Goal: Navigation & Orientation: Understand site structure

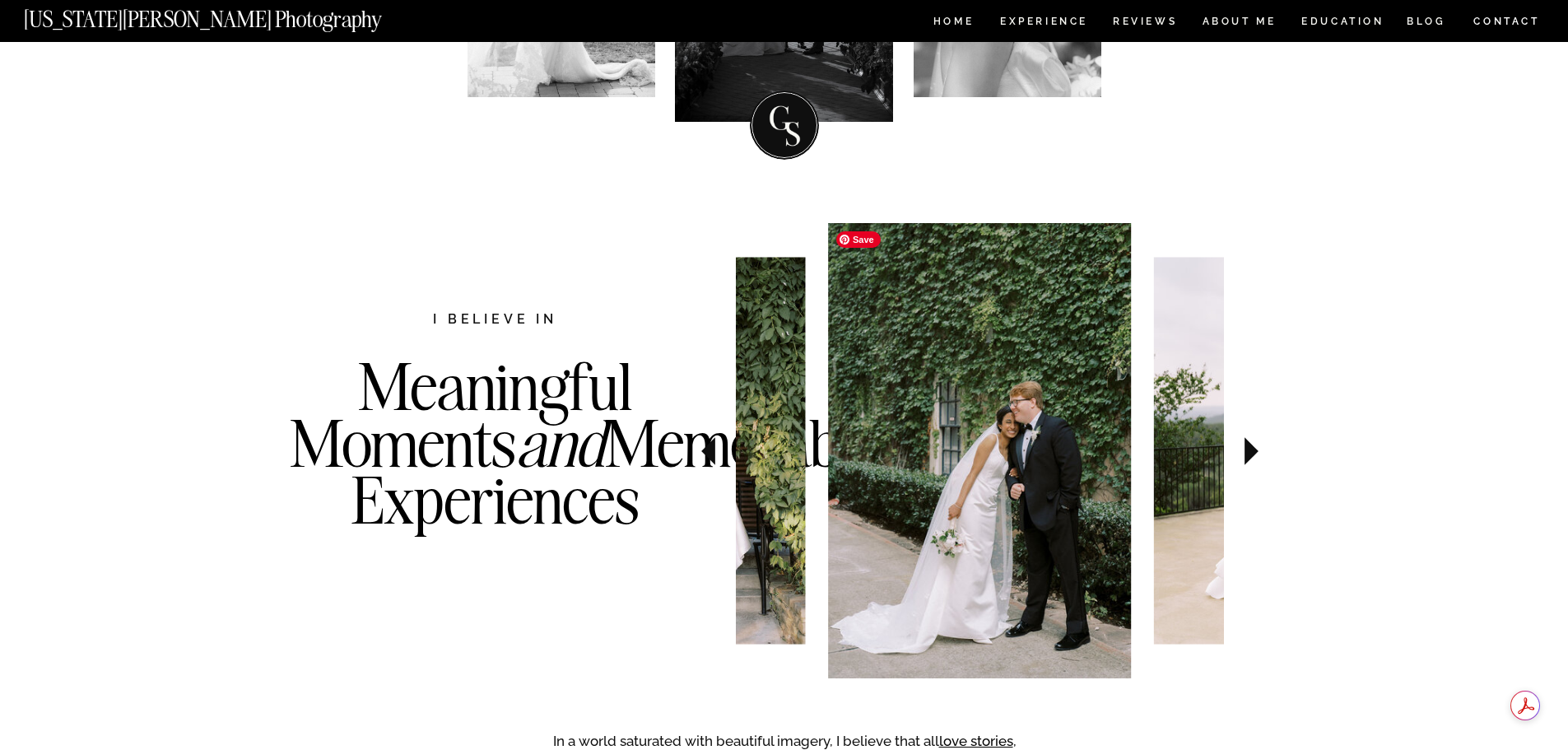
scroll to position [494, 0]
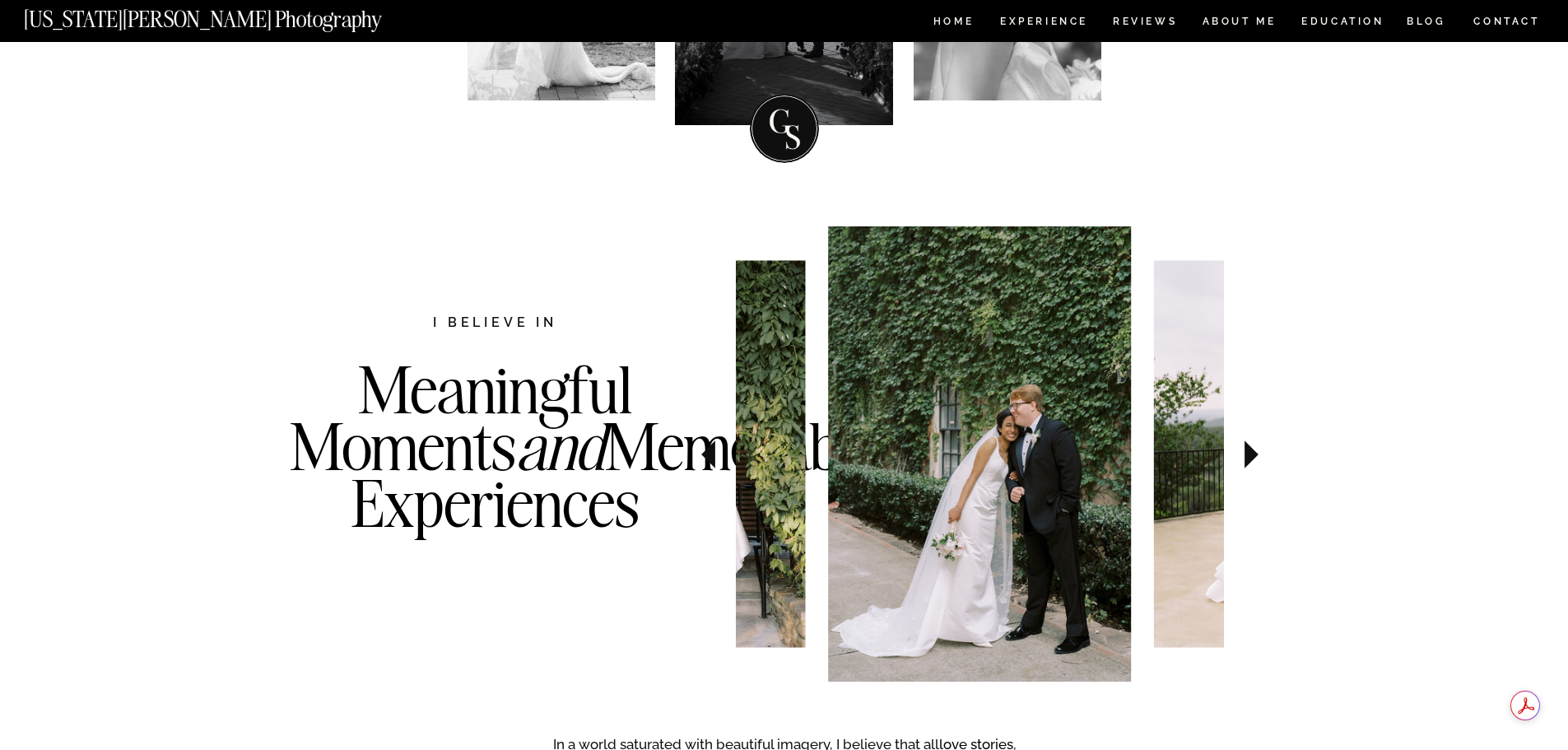
click at [1248, 458] on icon at bounding box center [1251, 455] width 14 height 28
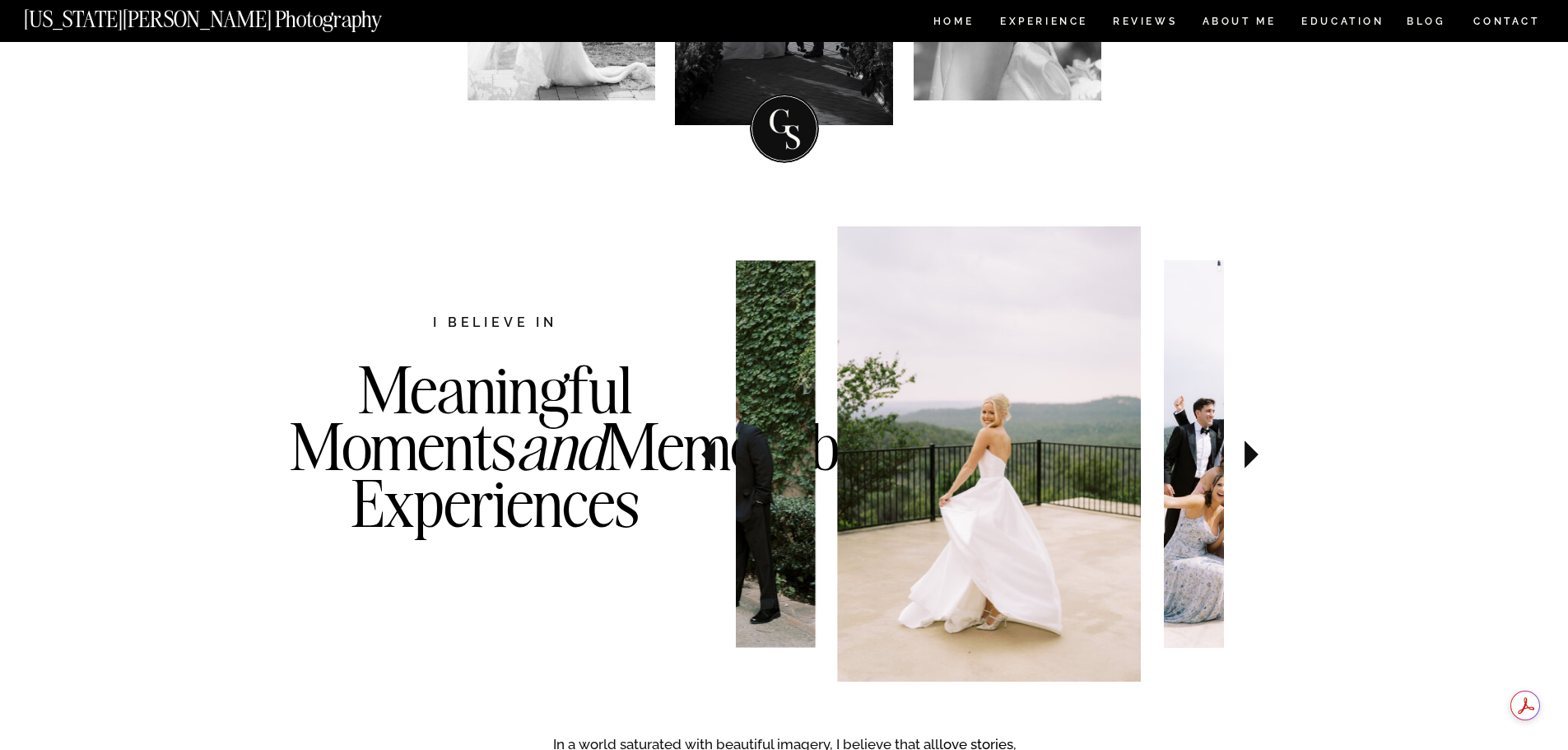
click at [1248, 458] on icon at bounding box center [1251, 455] width 14 height 28
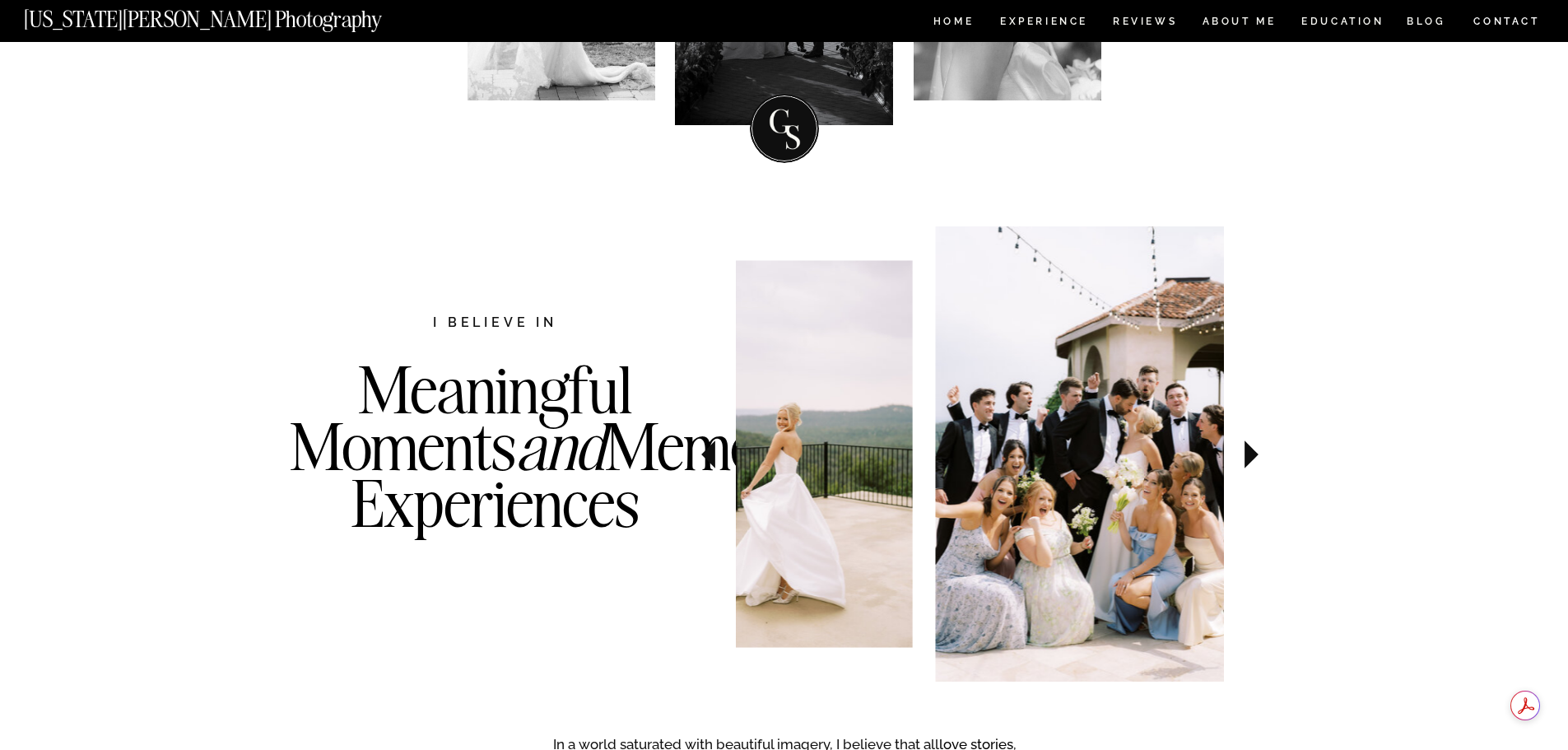
click at [1248, 458] on icon at bounding box center [1251, 455] width 14 height 28
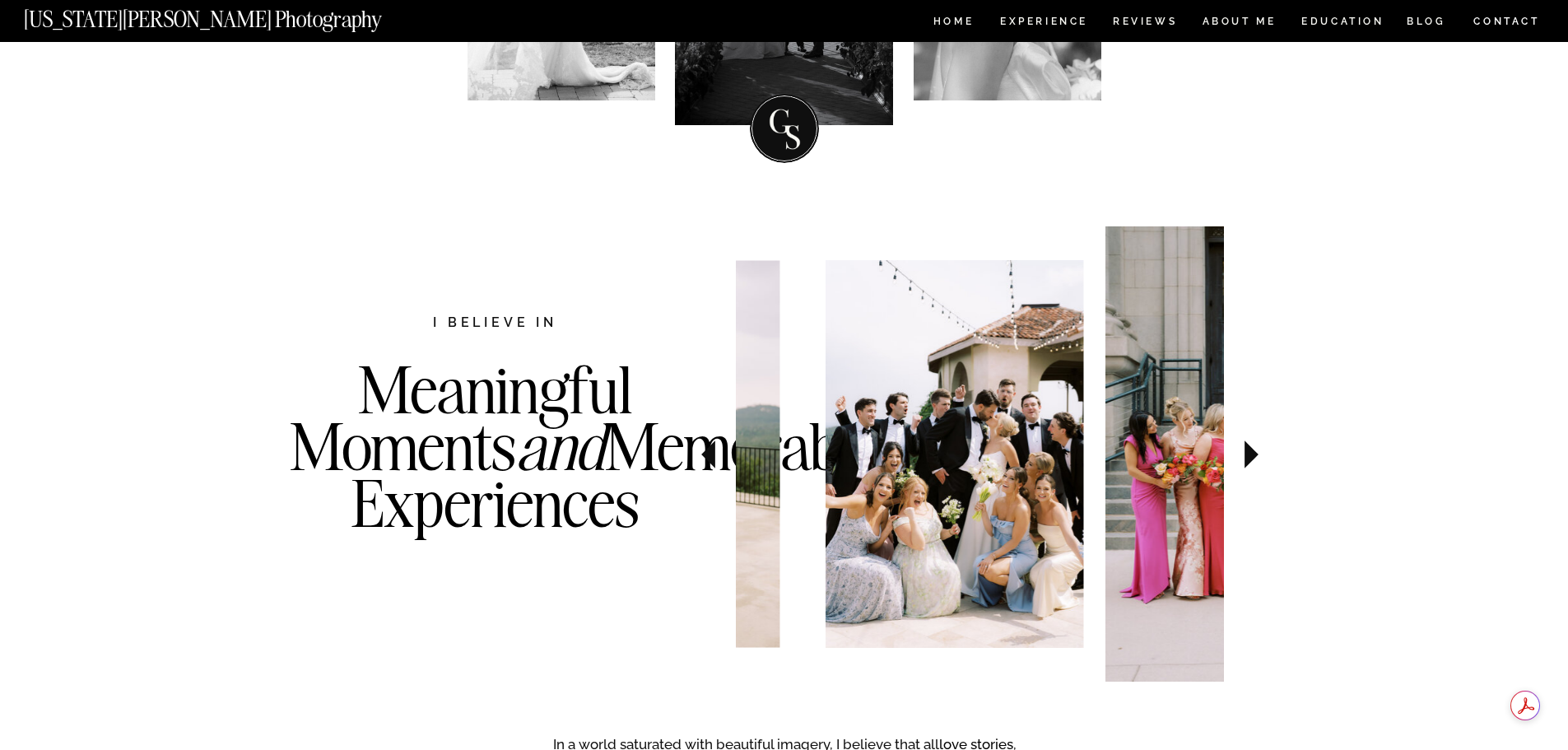
click at [1248, 458] on icon at bounding box center [1251, 455] width 14 height 28
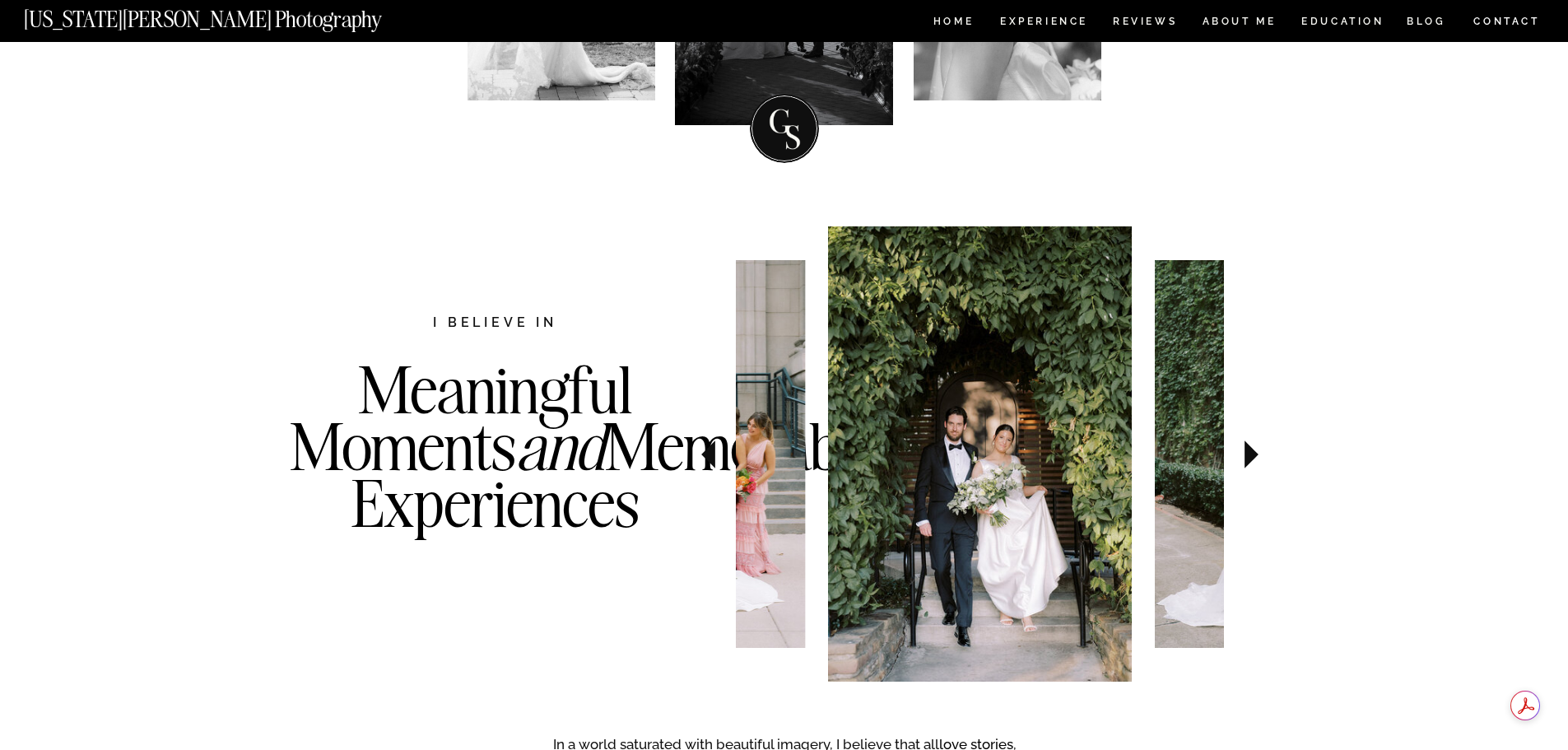
click at [1248, 462] on icon at bounding box center [1251, 455] width 14 height 28
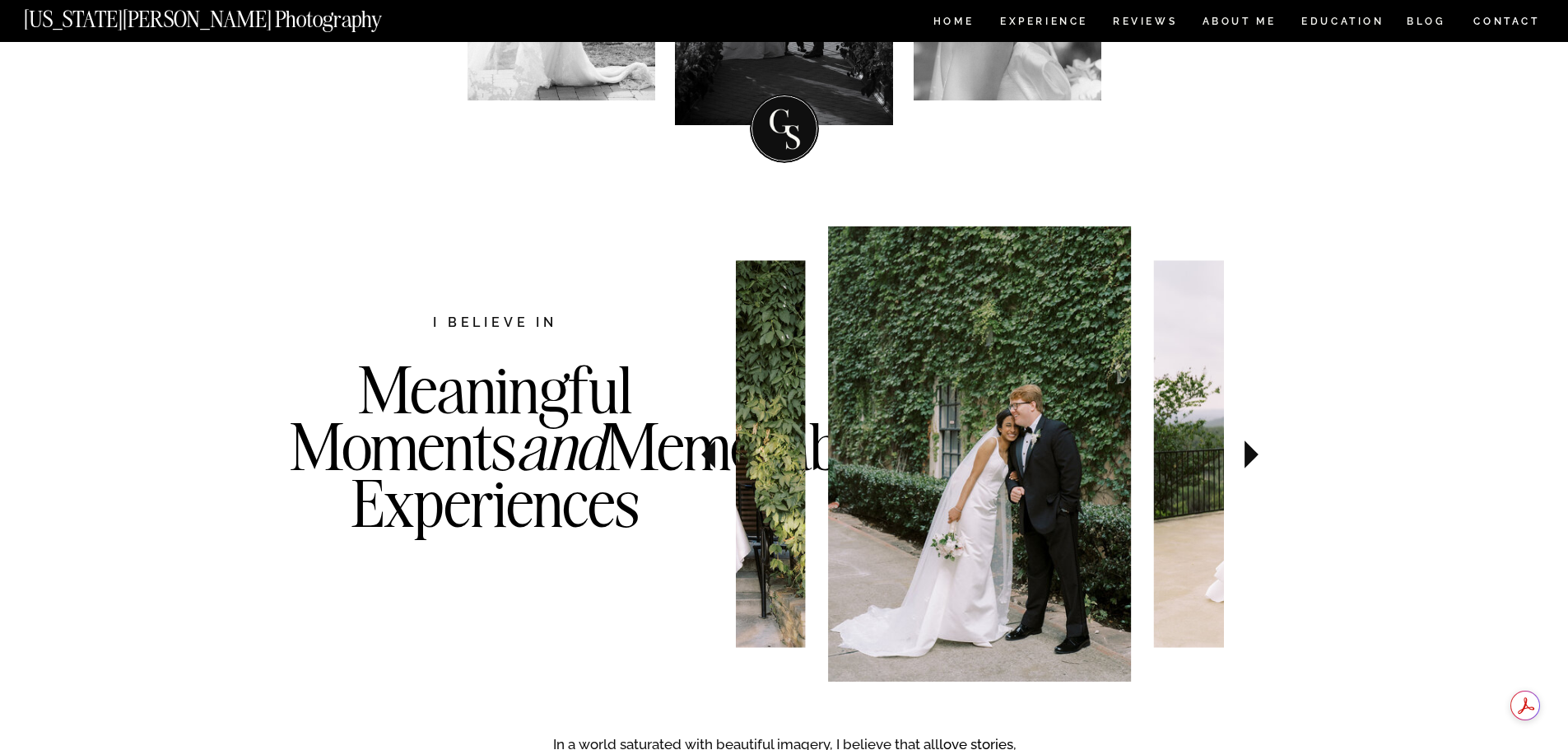
click at [1245, 444] on icon at bounding box center [1251, 455] width 14 height 28
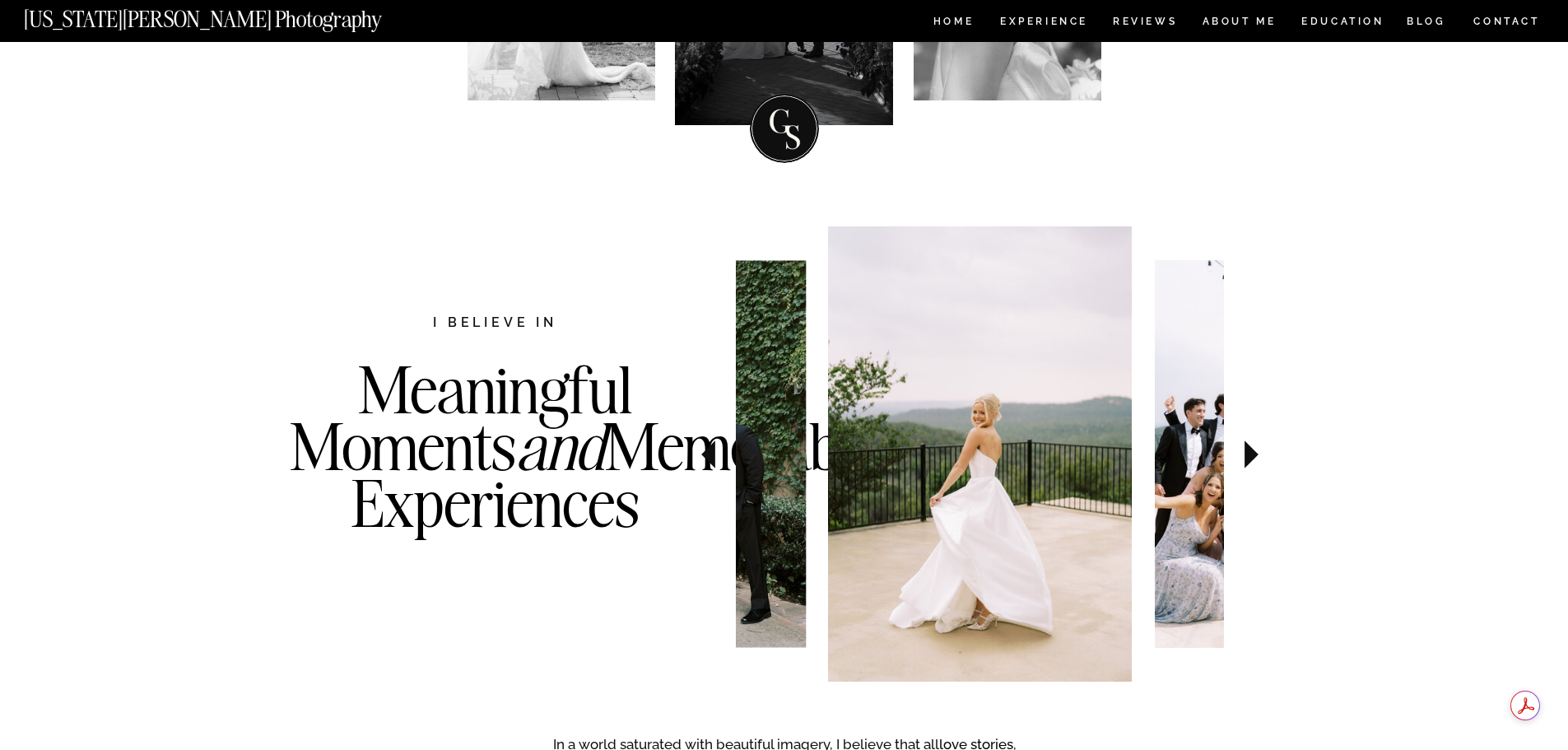
click at [1245, 444] on icon at bounding box center [1251, 455] width 14 height 28
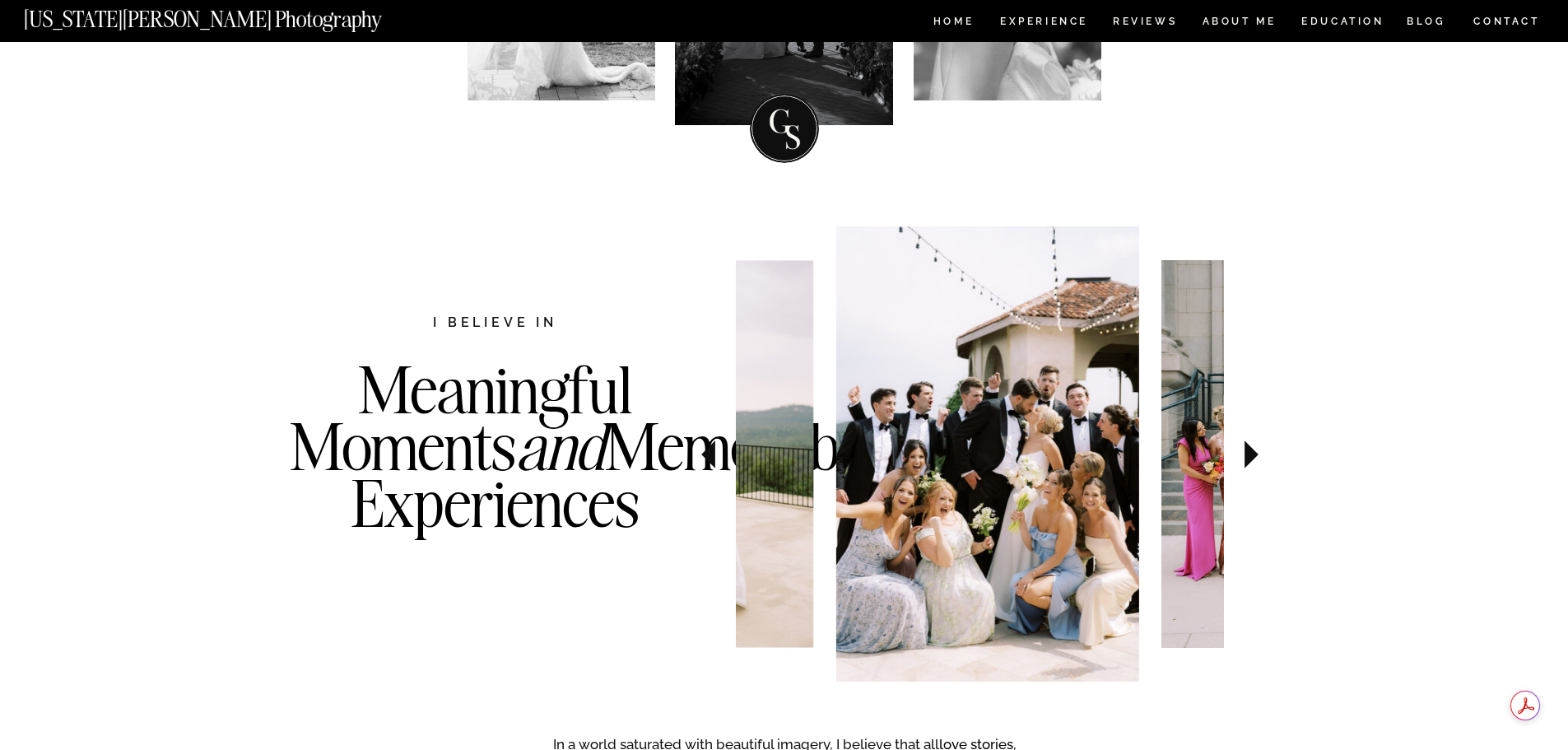
click at [1245, 444] on icon at bounding box center [1251, 455] width 14 height 28
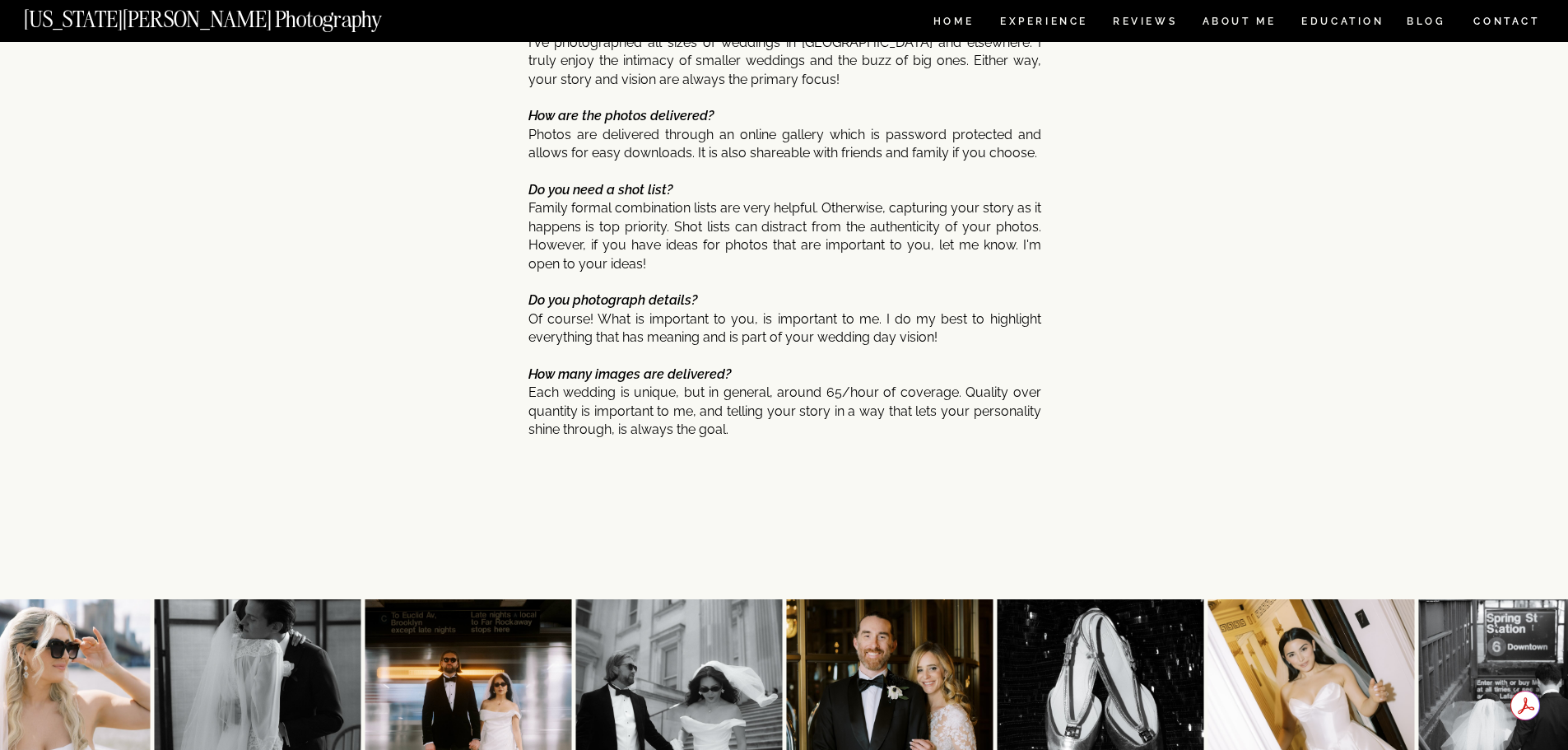
scroll to position [8661, 0]
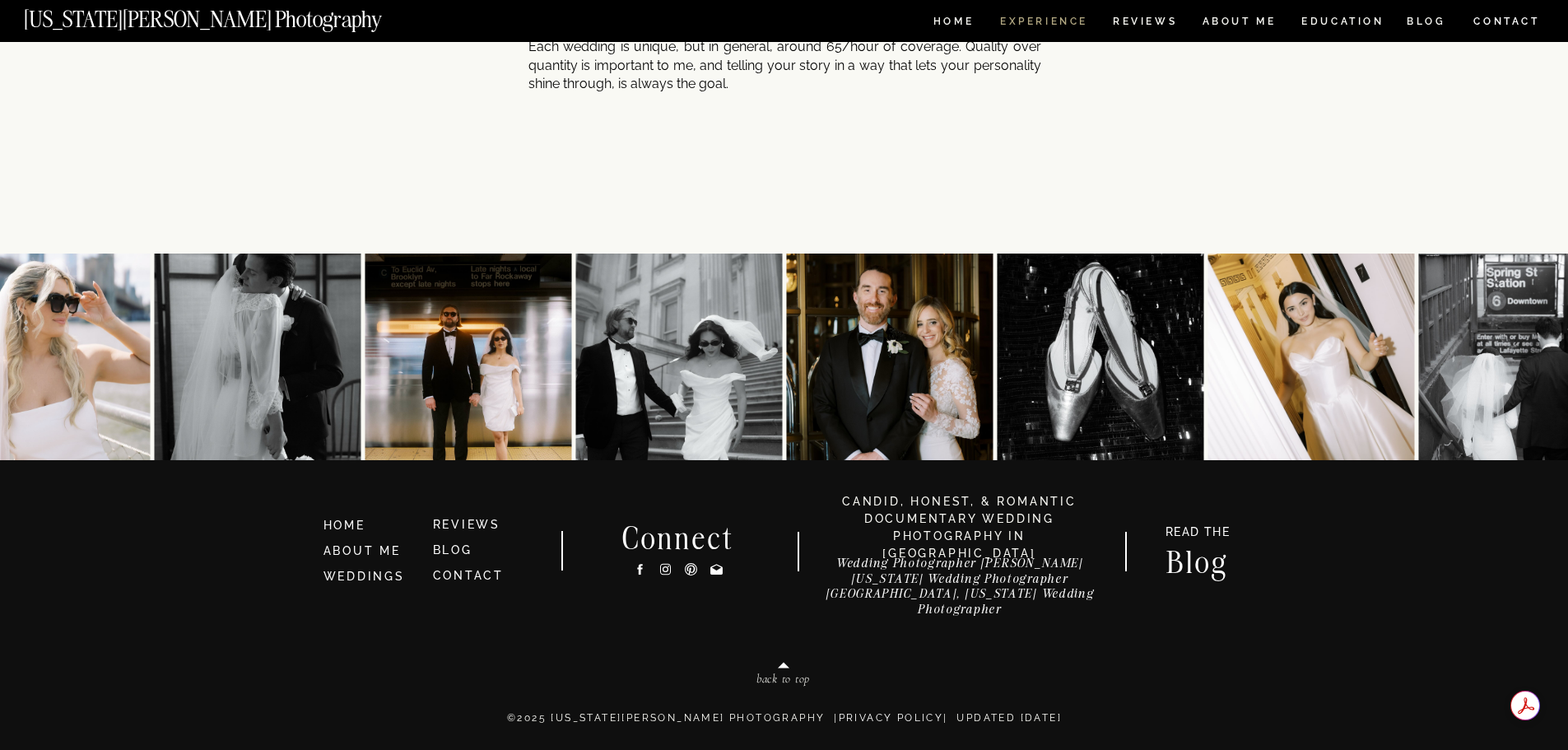
click at [1032, 21] on nav "Experience" at bounding box center [1043, 24] width 86 height 14
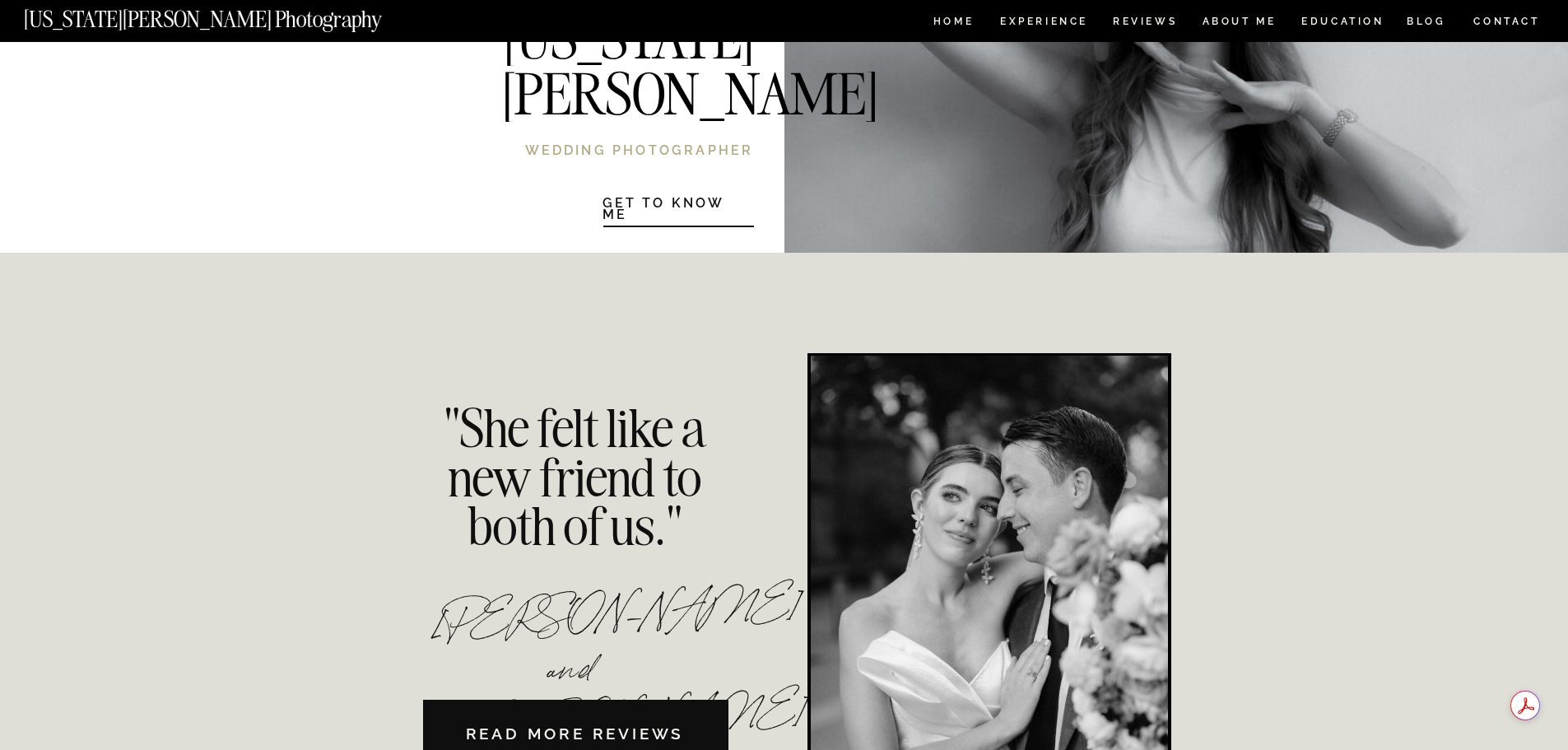
scroll to position [3293, 0]
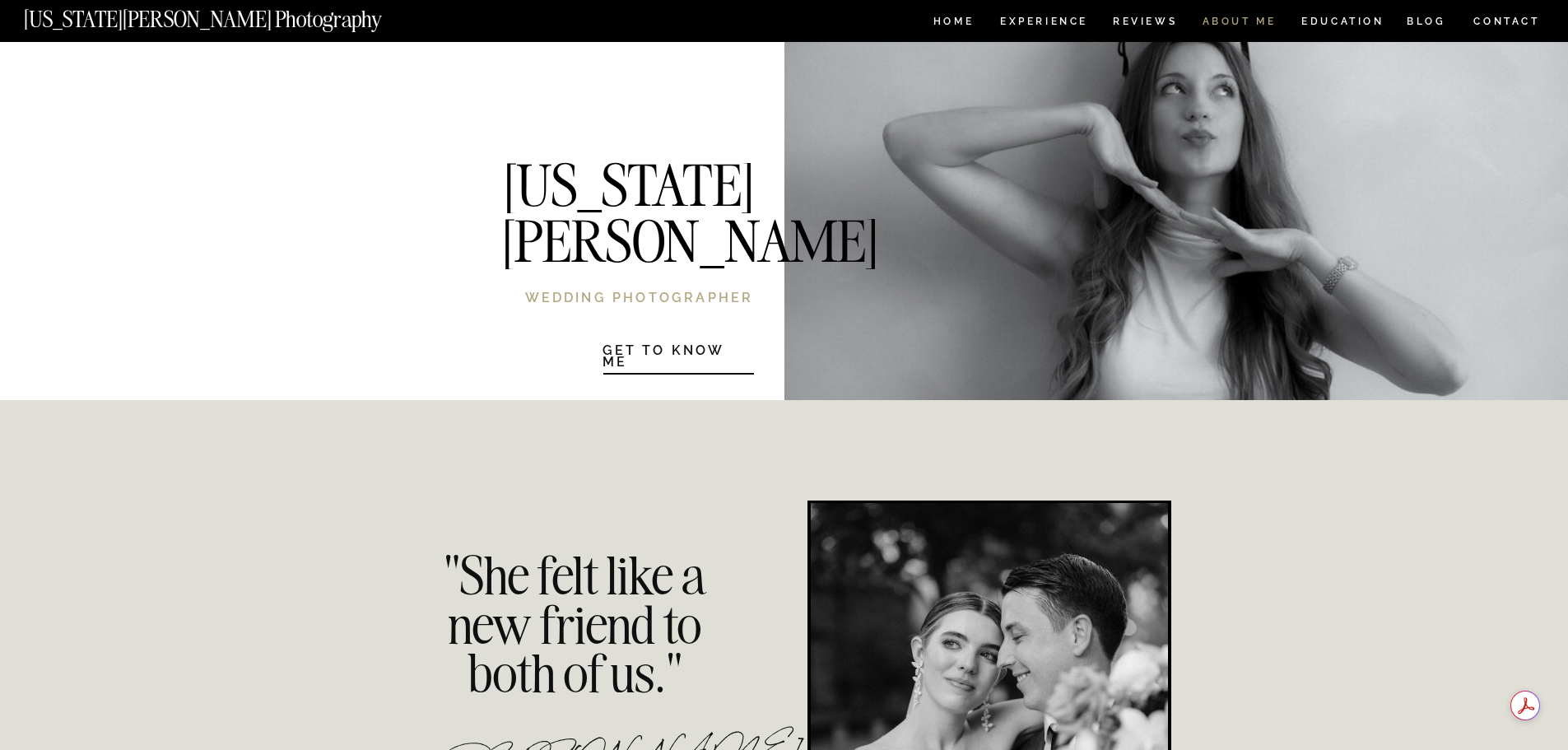
click at [1254, 20] on nav "ABOUT ME" at bounding box center [1239, 24] width 75 height 14
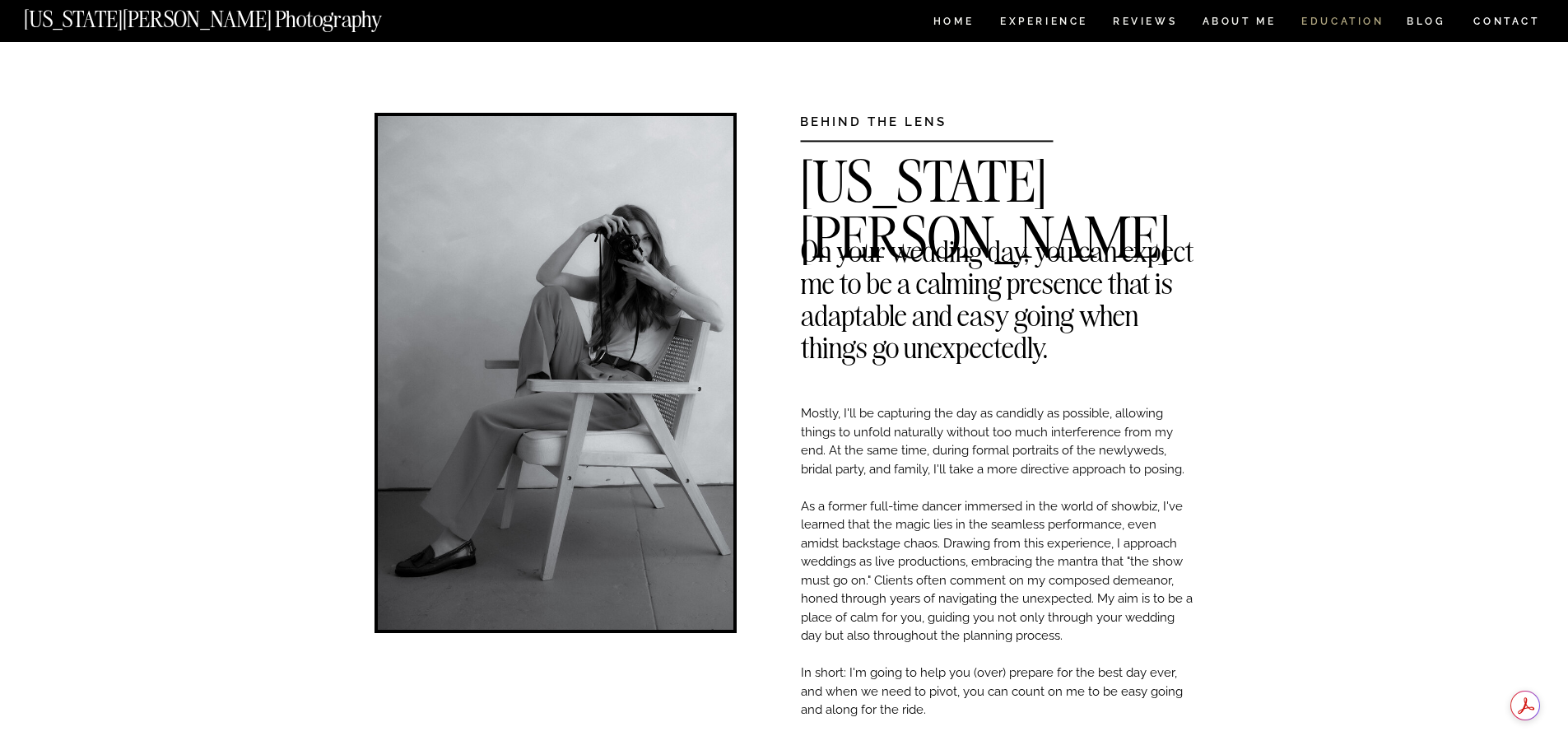
click at [1340, 19] on nav "EDUCATION" at bounding box center [1342, 24] width 86 height 14
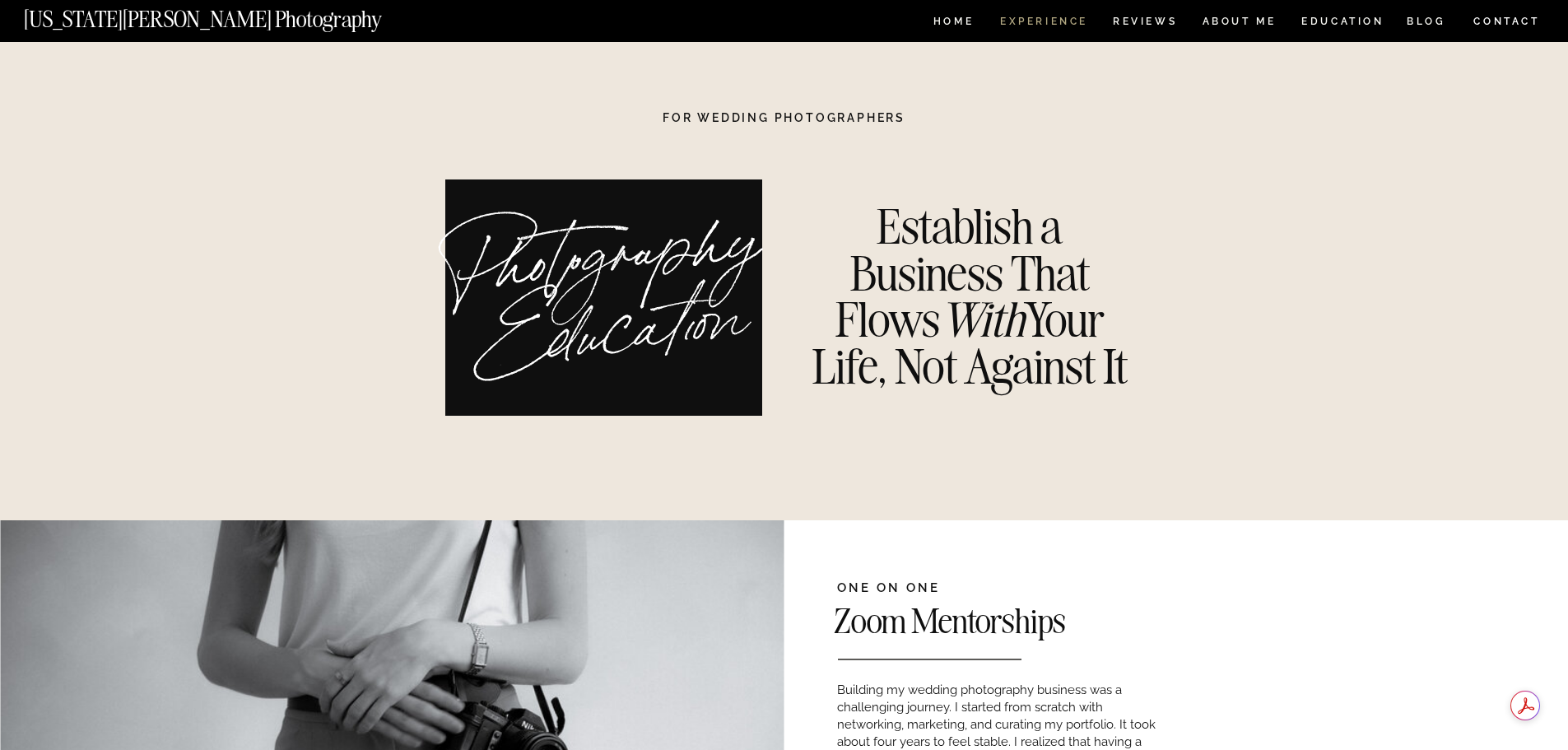
click at [1068, 18] on nav "Experience" at bounding box center [1043, 24] width 86 height 14
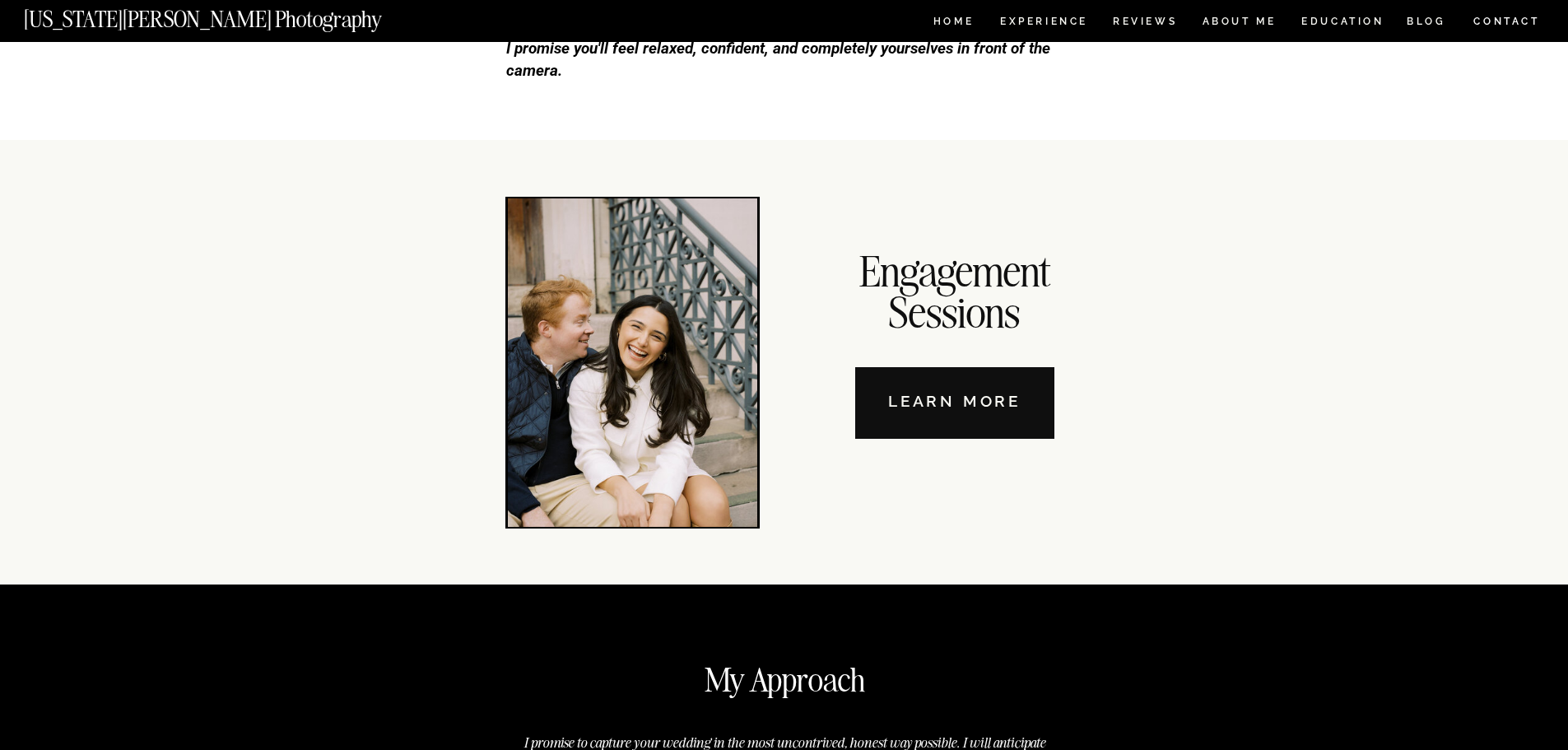
scroll to position [5599, 0]
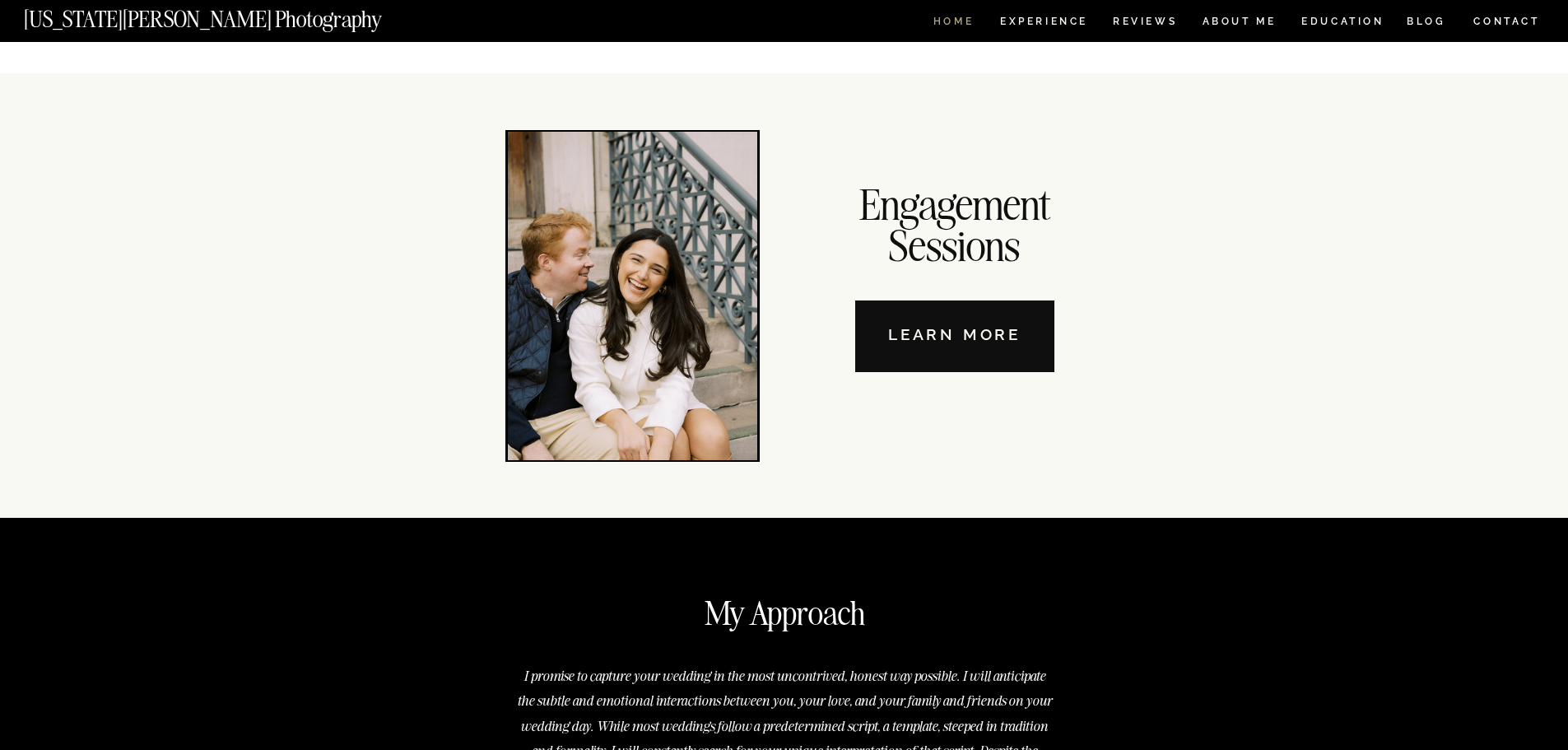
click at [946, 20] on nav "HOME" at bounding box center [953, 24] width 47 height 14
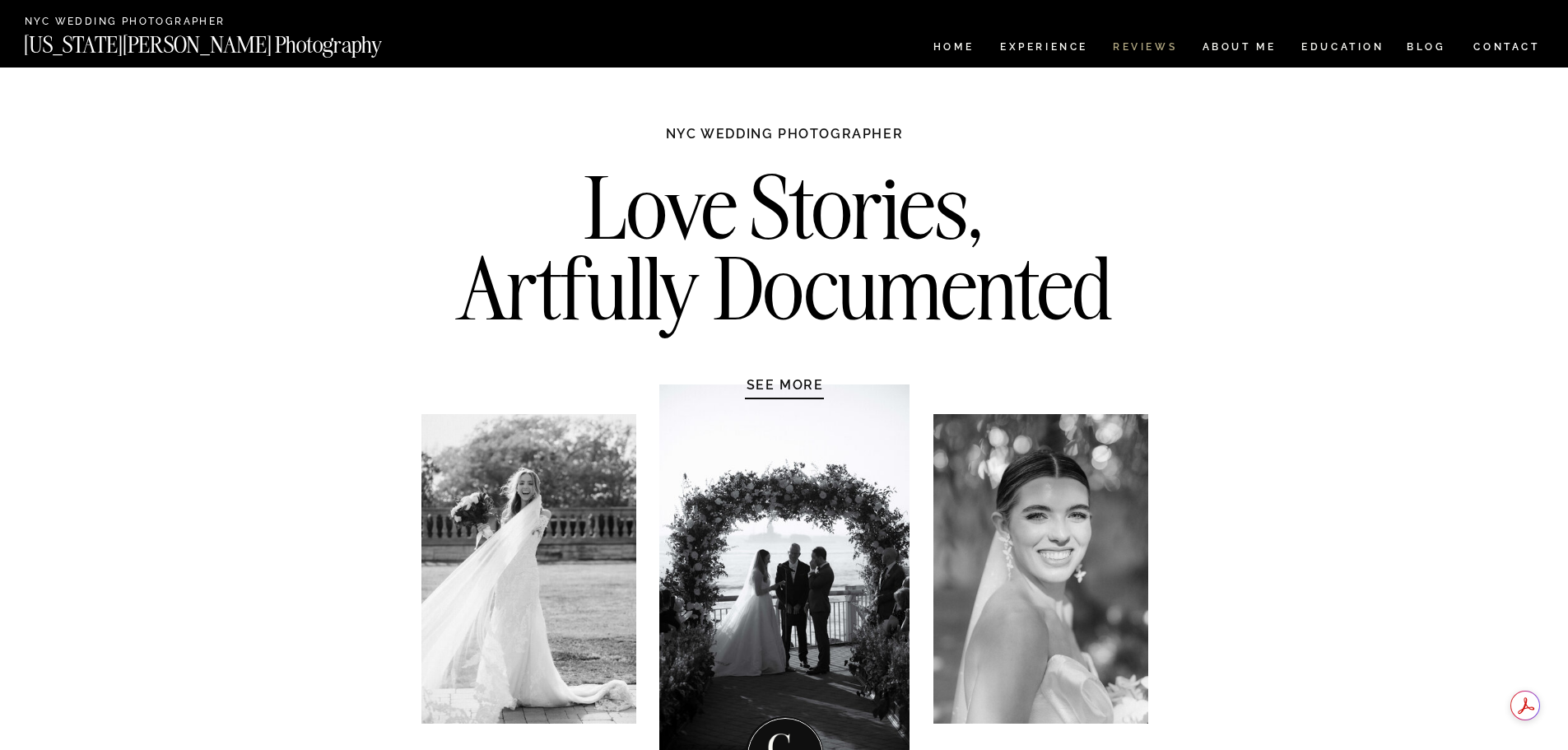
click at [1140, 43] on nav "REVIEWS" at bounding box center [1143, 49] width 61 height 14
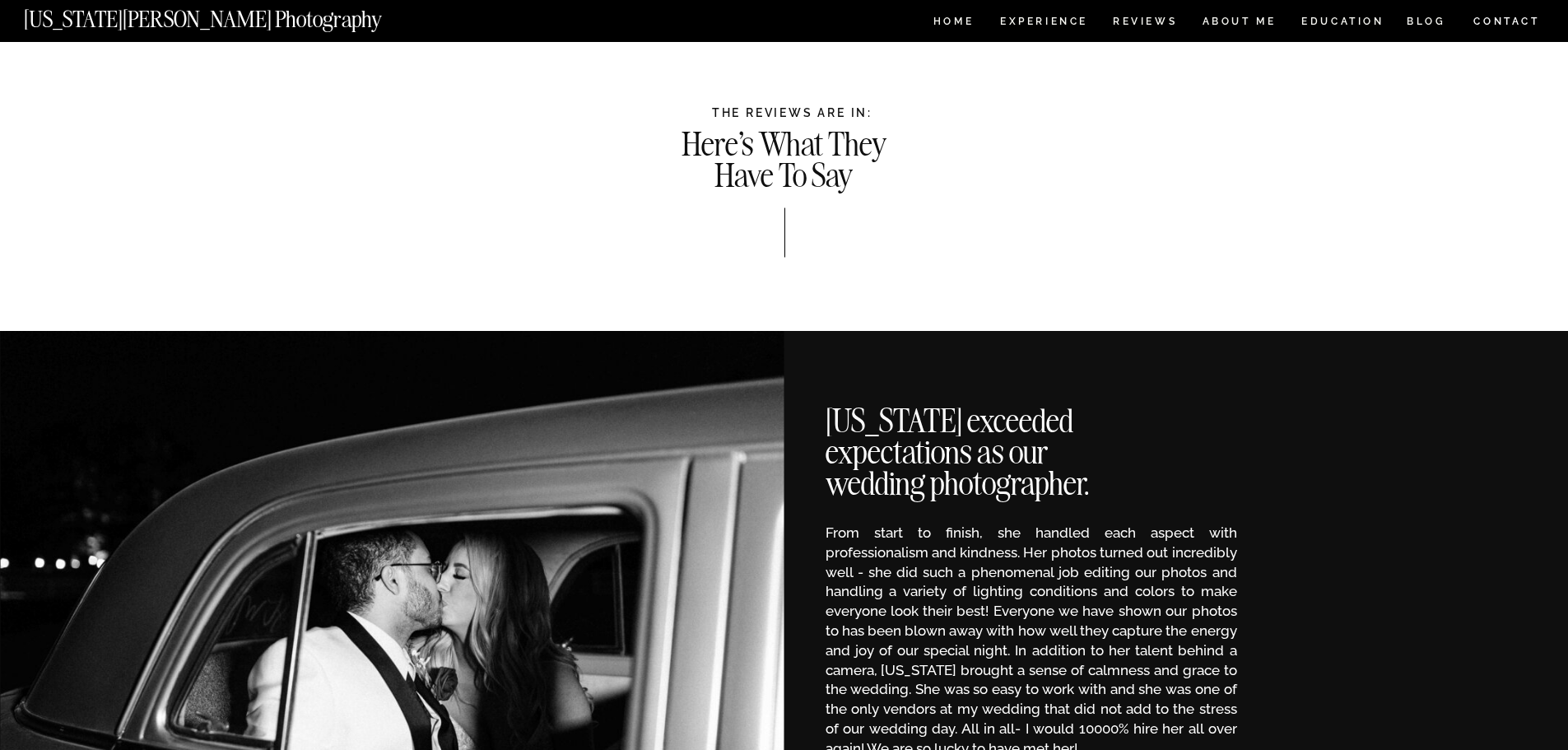
click at [136, 18] on nav "[US_STATE][PERSON_NAME] Photography" at bounding box center [230, 15] width 414 height 14
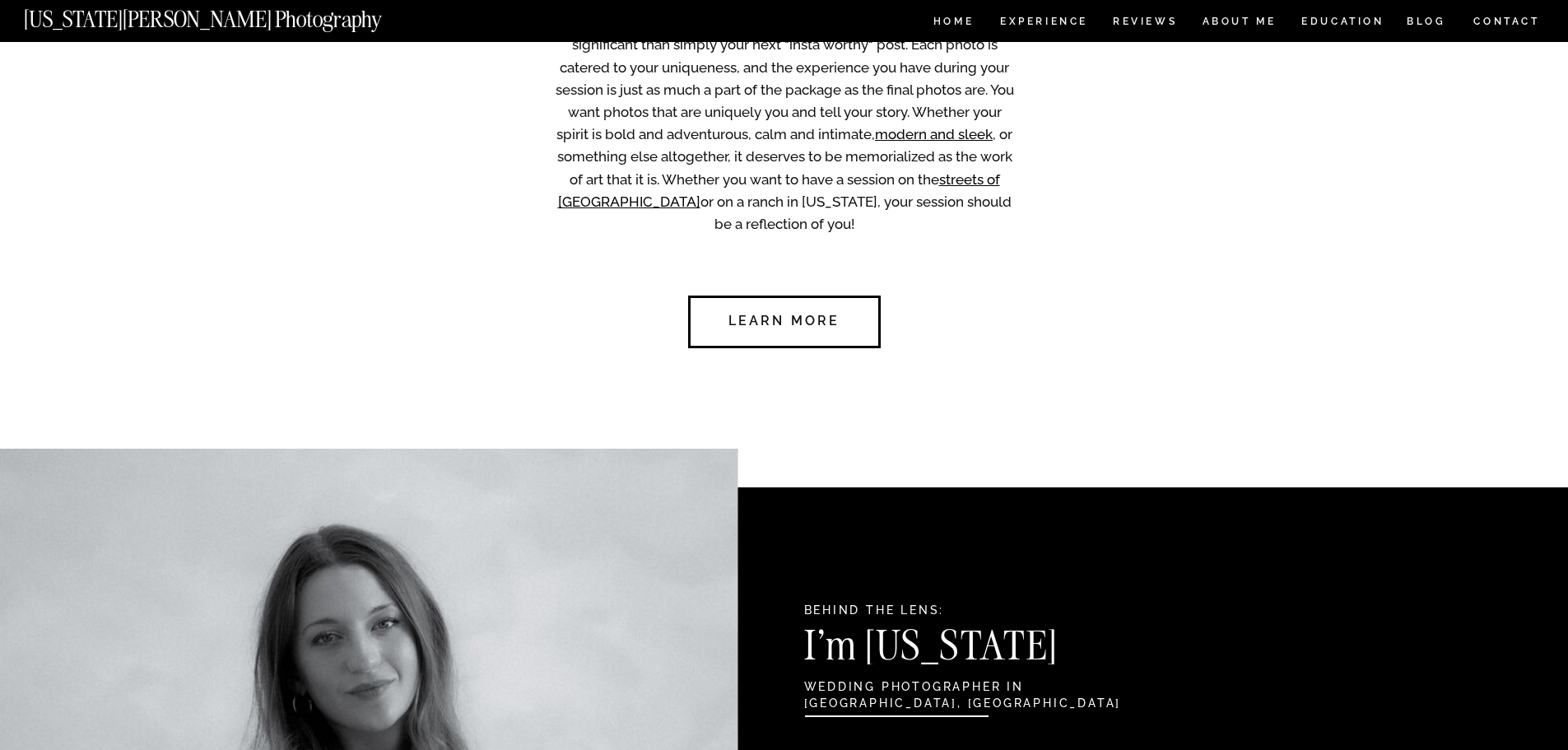
scroll to position [1317, 0]
